Goal: Check status: Check status

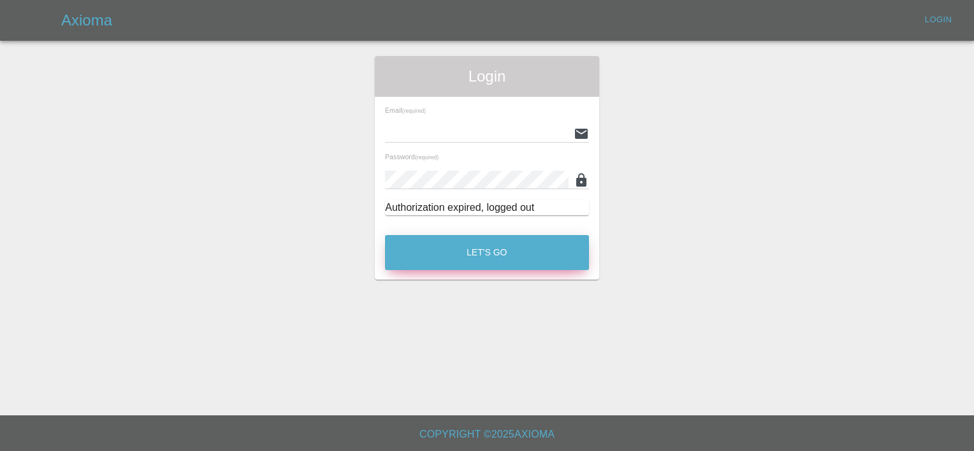
type input "[EMAIL_ADDRESS][DOMAIN_NAME]"
click at [505, 252] on button "Let's Go" at bounding box center [487, 252] width 204 height 35
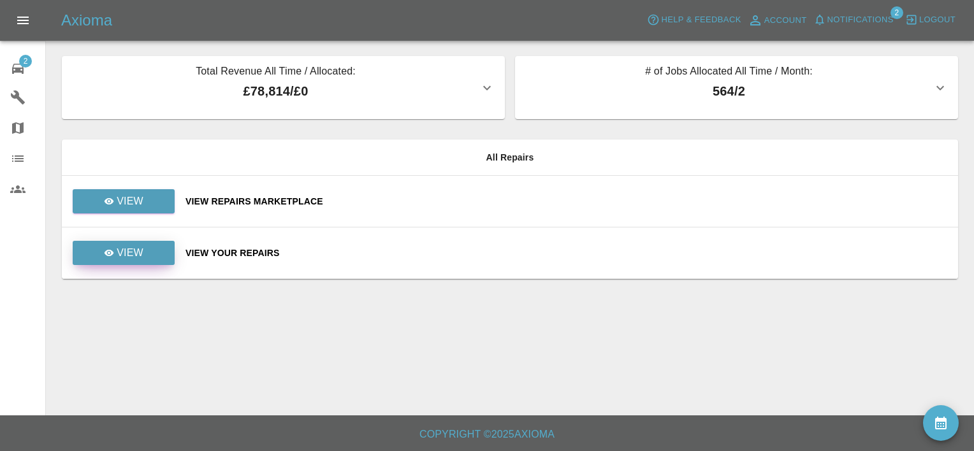
click at [157, 252] on link "View" at bounding box center [124, 253] width 102 height 24
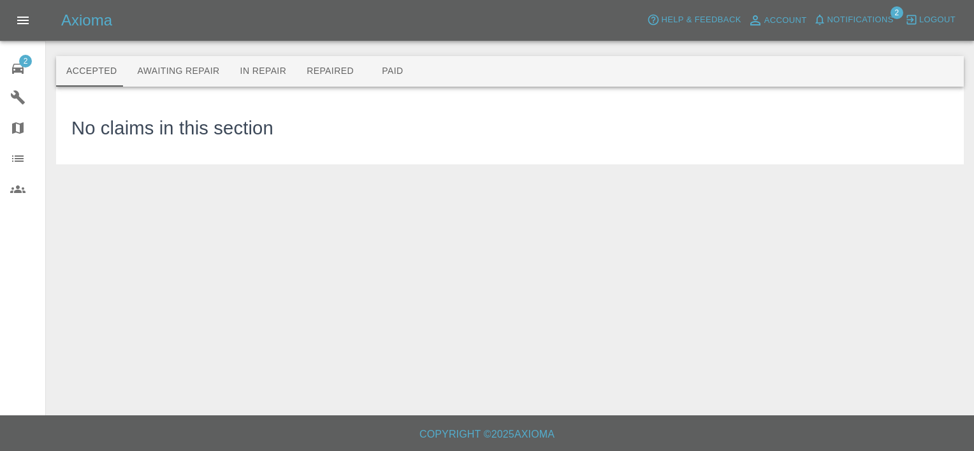
click at [839, 15] on span "Notifications" at bounding box center [860, 20] width 66 height 15
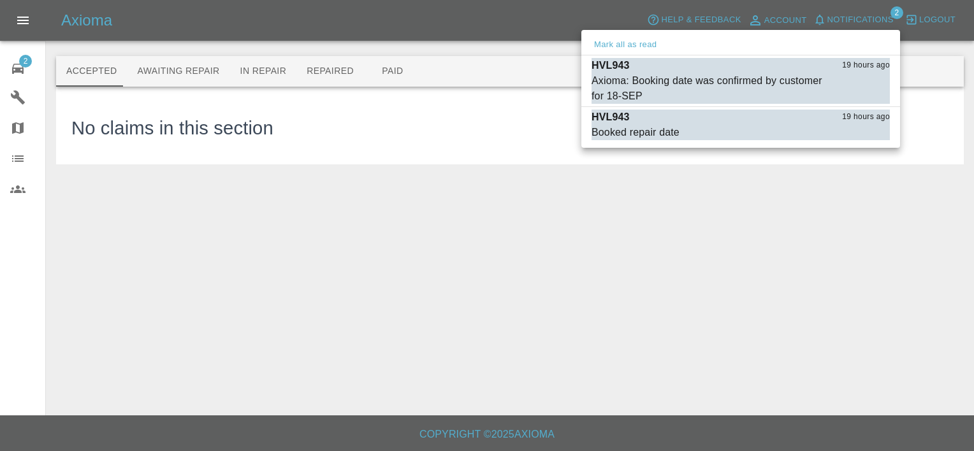
click at [516, 76] on div at bounding box center [487, 225] width 974 height 451
